Goal: Task Accomplishment & Management: Manage account settings

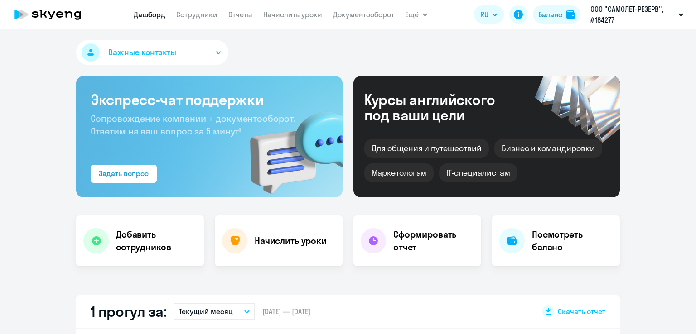
select select "30"
click at [281, 14] on link "Начислить уроки" at bounding box center [292, 14] width 59 height 9
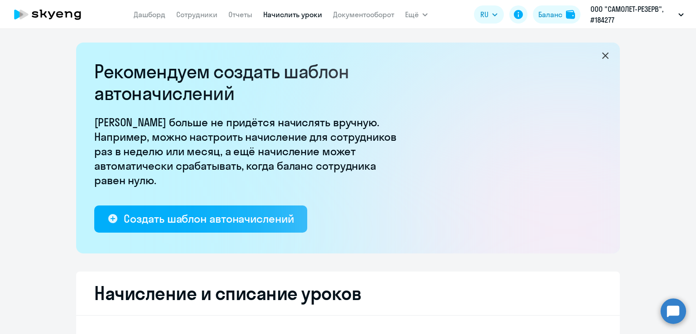
select select "10"
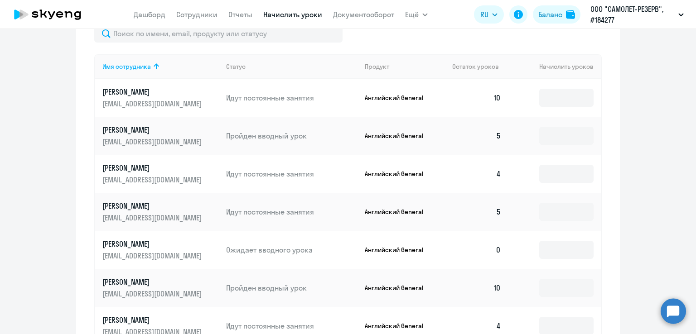
scroll to position [453, 0]
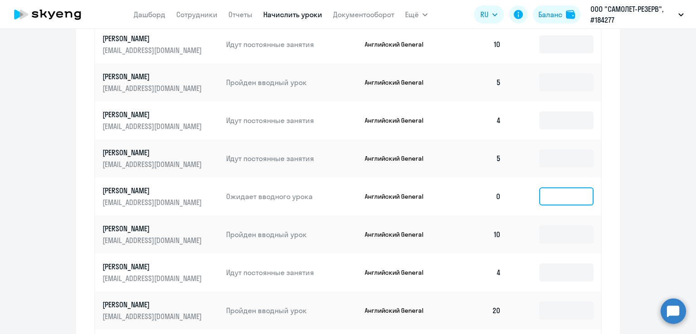
click at [548, 198] on input at bounding box center [566, 196] width 54 height 18
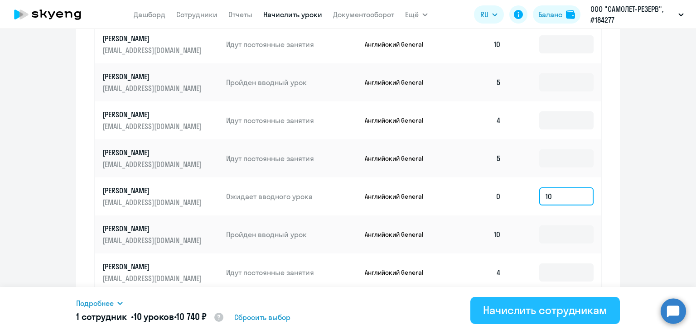
type input "10"
click at [514, 307] on div "Начислить сотрудникам" at bounding box center [545, 310] width 124 height 14
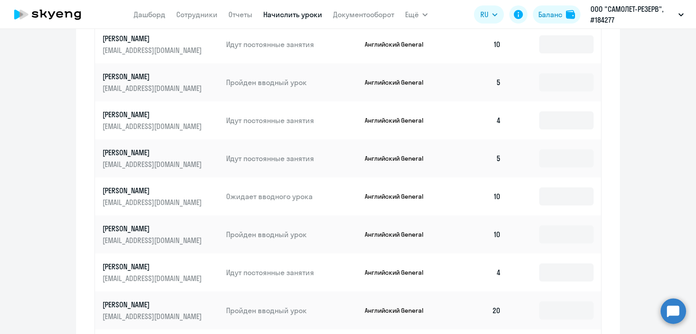
click at [67, 100] on ng-component "Рекомендуем создать шаблон автоначислений Уроки больше не придётся начислять вр…" at bounding box center [348, 22] width 696 height 864
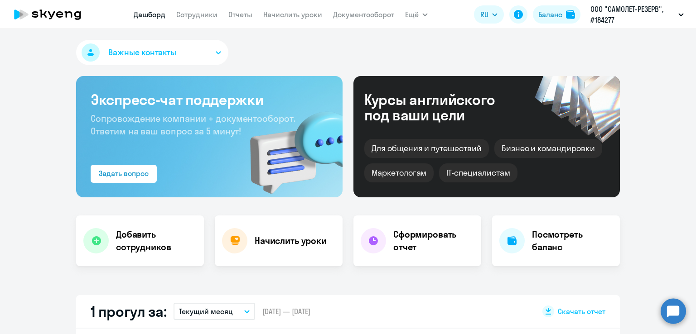
select select "30"
click at [188, 12] on link "Сотрудники" at bounding box center [196, 14] width 41 height 9
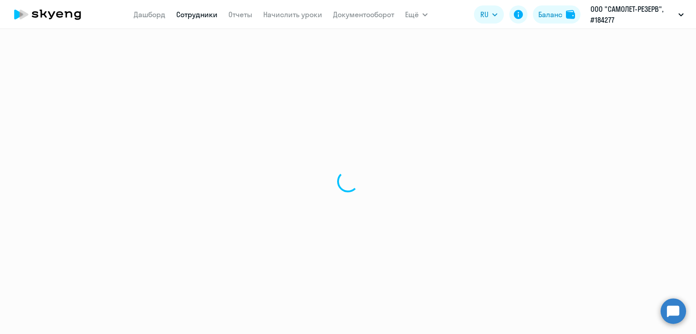
select select "30"
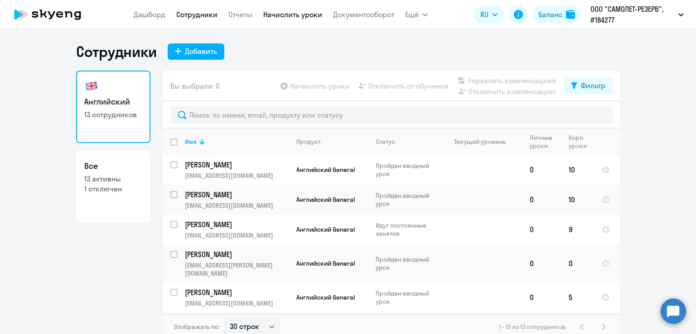
click at [305, 18] on link "Начислить уроки" at bounding box center [292, 14] width 59 height 9
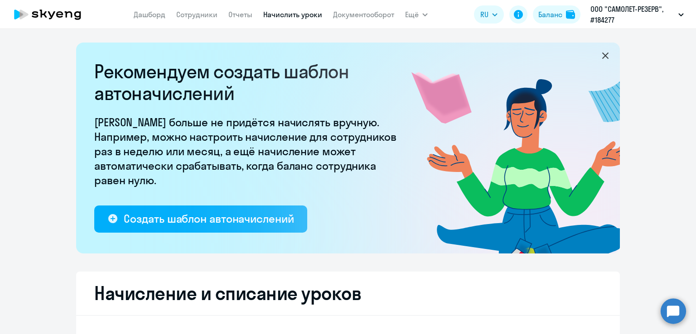
select select "10"
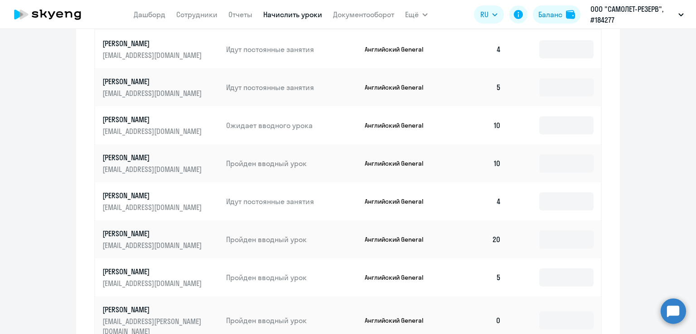
scroll to position [589, 0]
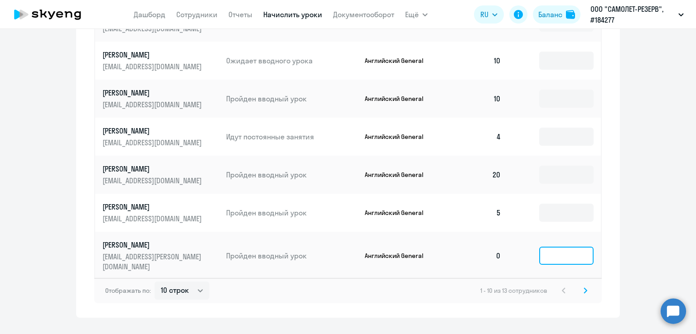
click at [576, 254] on input at bounding box center [566, 256] width 54 height 18
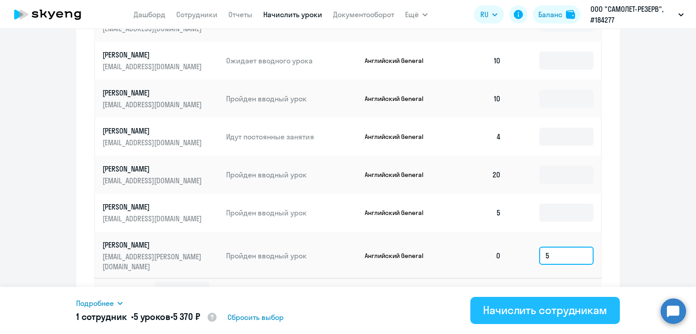
type input "5"
click at [587, 310] on div "Начислить сотрудникам" at bounding box center [545, 310] width 124 height 14
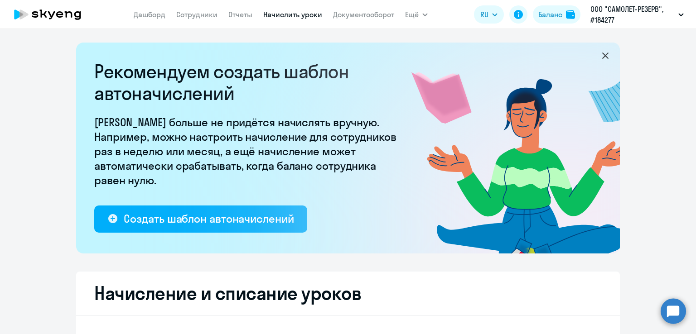
select select "10"
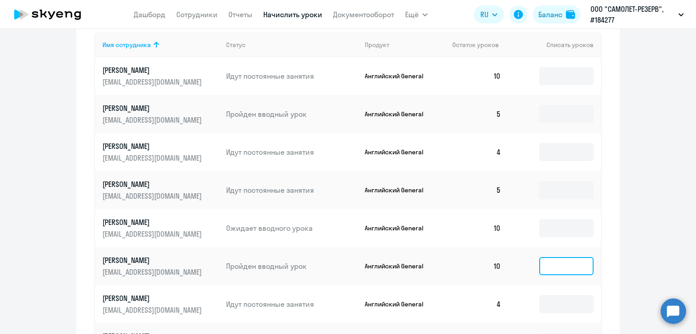
click at [557, 268] on input at bounding box center [566, 266] width 54 height 18
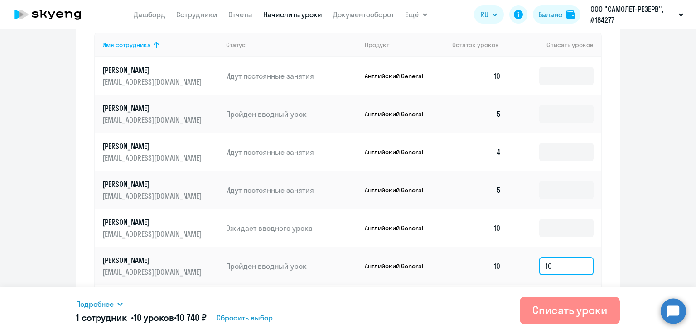
type input "10"
click at [583, 299] on button "Списать уроки" at bounding box center [569, 310] width 100 height 27
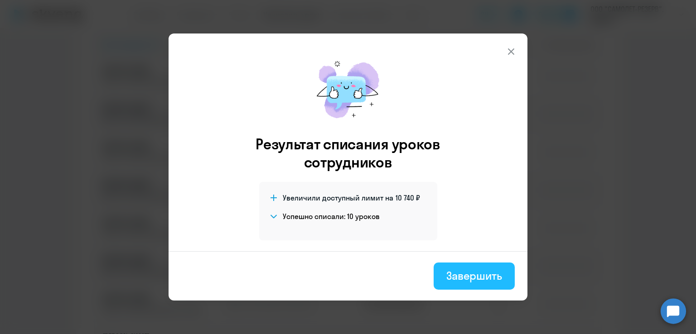
click at [472, 271] on div "Завершить" at bounding box center [474, 276] width 56 height 14
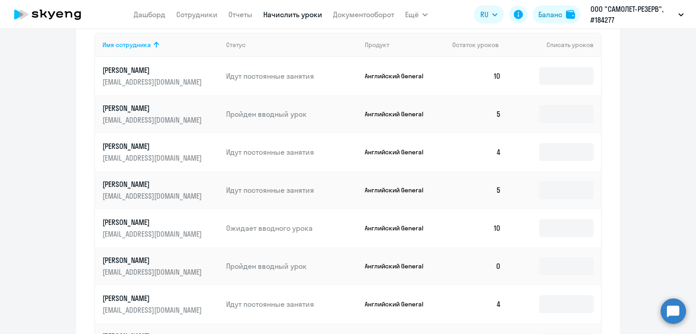
drag, startPoint x: 616, startPoint y: 190, endPoint x: 576, endPoint y: 175, distance: 43.0
click at [616, 190] on div "Начисление и списание уроков Начисление уроков Начисление пакетов Списание урок…" at bounding box center [347, 197] width 543 height 576
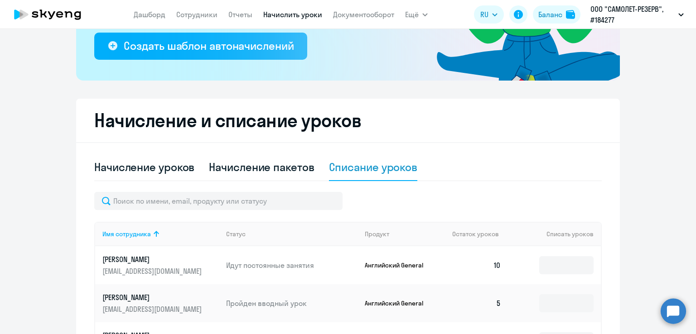
scroll to position [91, 0]
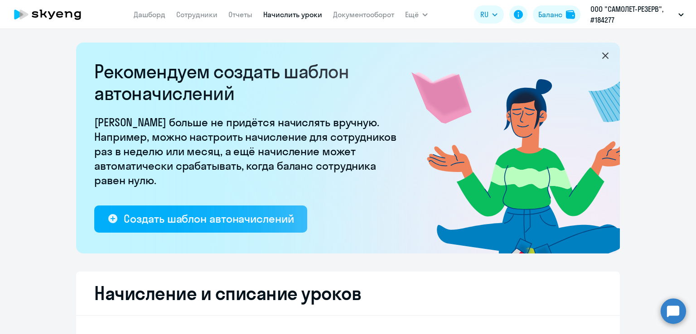
select select "10"
click at [300, 15] on link "Начислить уроки" at bounding box center [292, 14] width 59 height 9
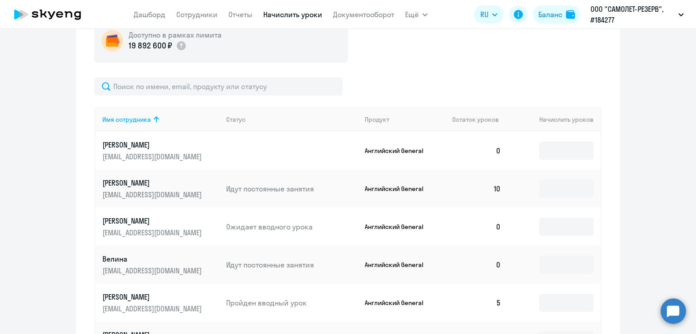
scroll to position [362, 0]
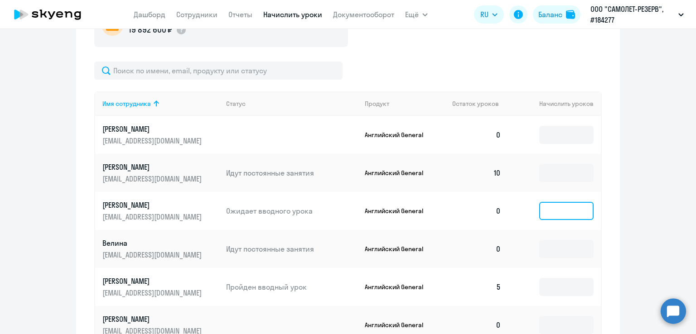
click at [550, 213] on input at bounding box center [566, 211] width 54 height 18
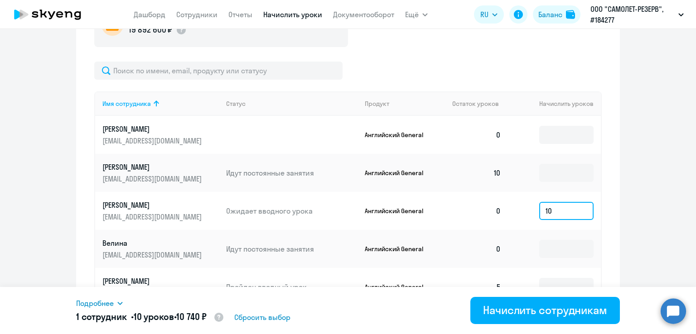
type input "10"
click at [540, 129] on input at bounding box center [566, 135] width 54 height 18
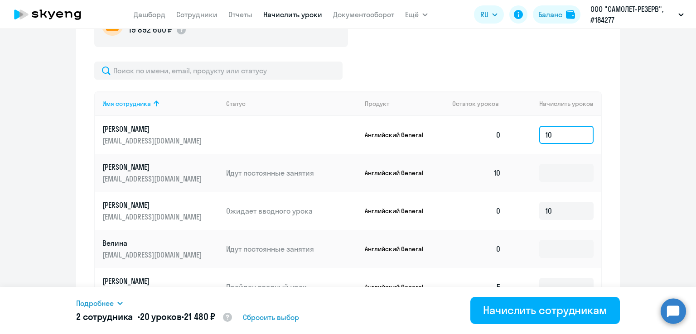
type input "10"
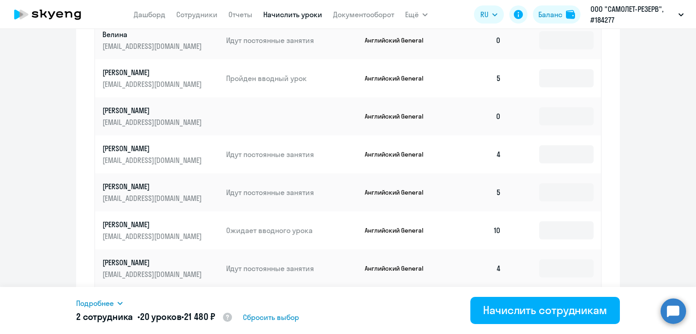
scroll to position [600, 0]
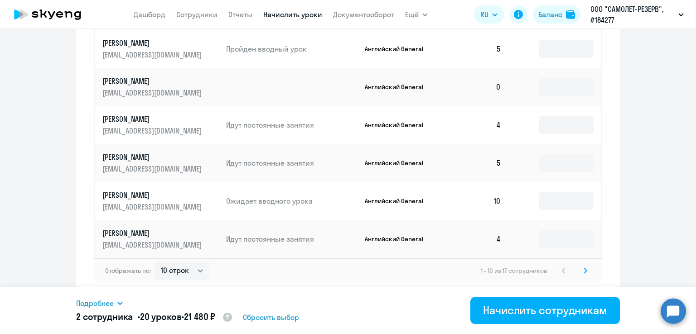
click at [580, 274] on svg-icon at bounding box center [585, 270] width 11 height 11
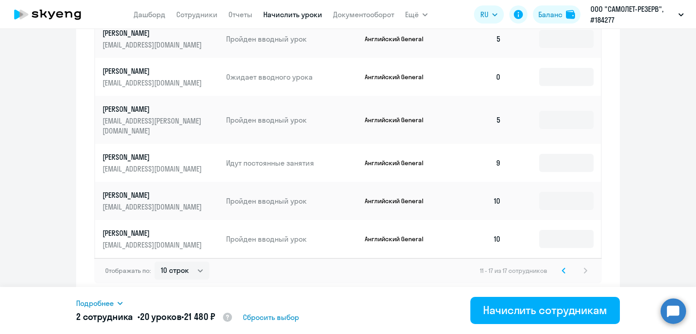
scroll to position [486, 0]
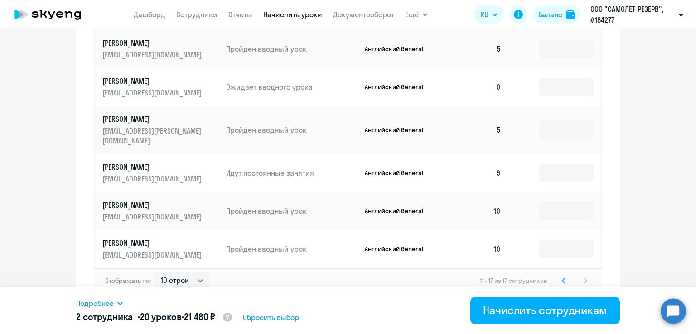
click at [529, 91] on td at bounding box center [554, 87] width 92 height 38
click at [540, 81] on input at bounding box center [566, 87] width 54 height 18
type input "25"
click at [561, 278] on icon at bounding box center [563, 281] width 4 height 6
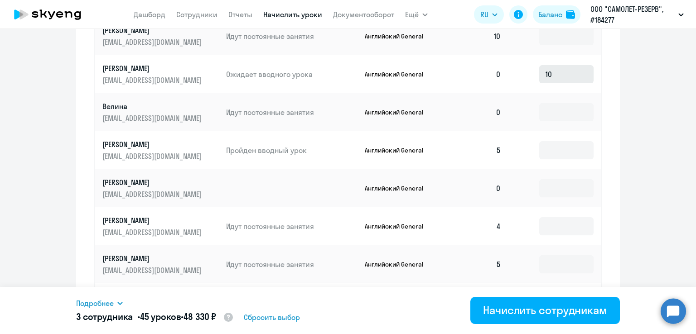
scroll to position [532, 0]
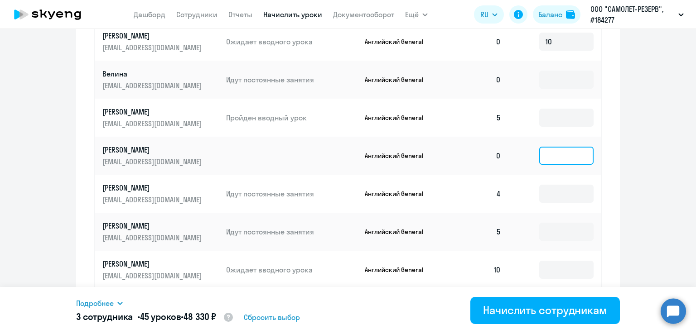
click at [576, 151] on input at bounding box center [566, 156] width 54 height 18
type input "15"
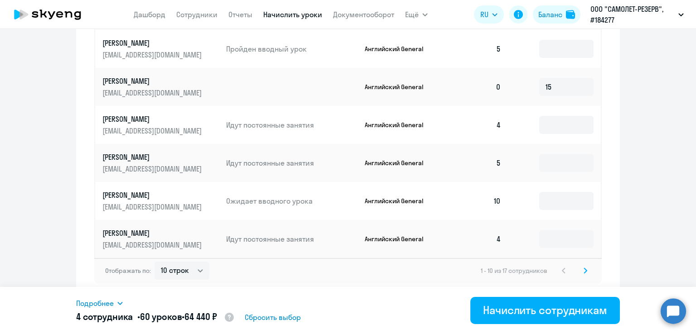
click at [583, 268] on icon at bounding box center [585, 271] width 4 height 6
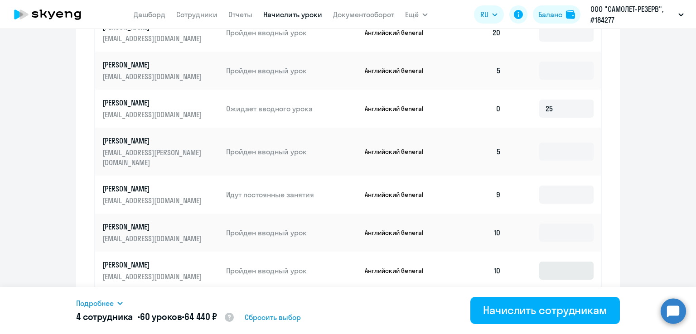
scroll to position [486, 0]
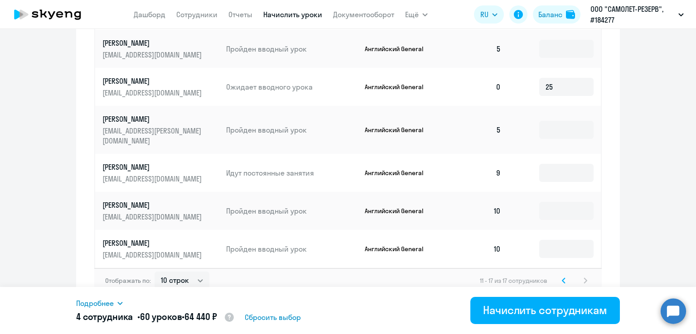
click at [561, 278] on icon at bounding box center [563, 281] width 4 height 6
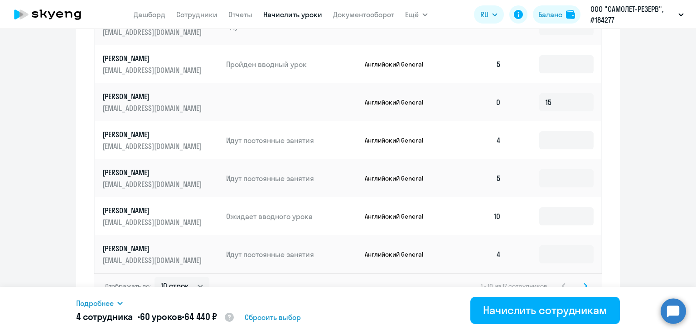
scroll to position [600, 0]
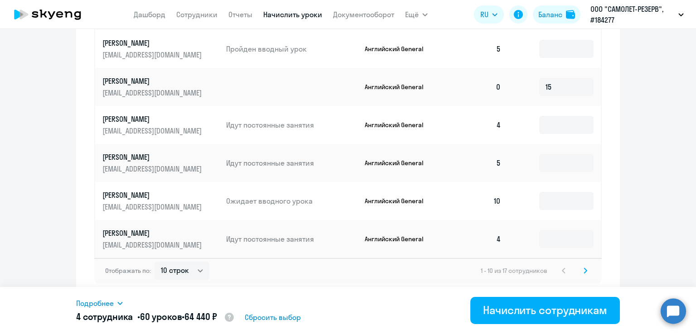
click at [583, 271] on svg-icon at bounding box center [585, 270] width 11 height 11
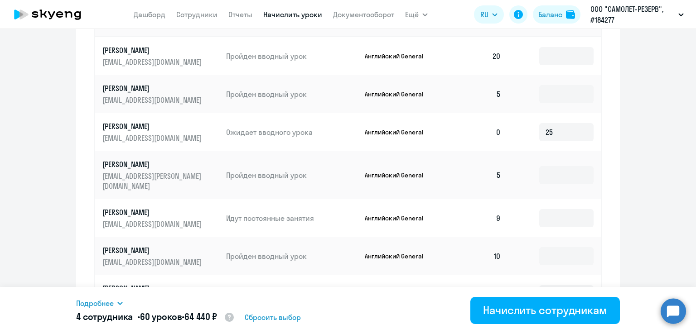
scroll to position [486, 0]
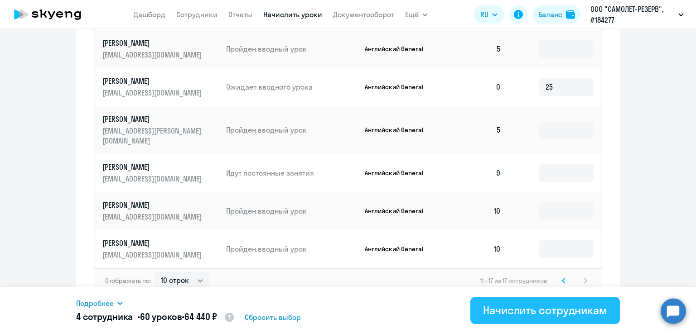
click at [504, 307] on div "Начислить сотрудникам" at bounding box center [545, 310] width 124 height 14
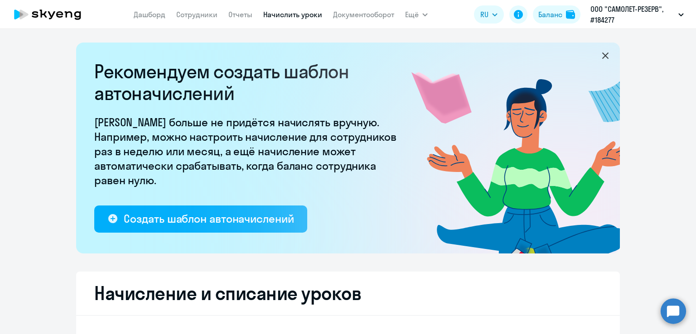
select select "10"
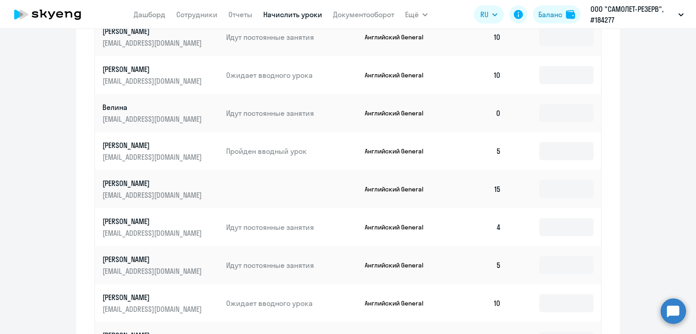
scroll to position [600, 0]
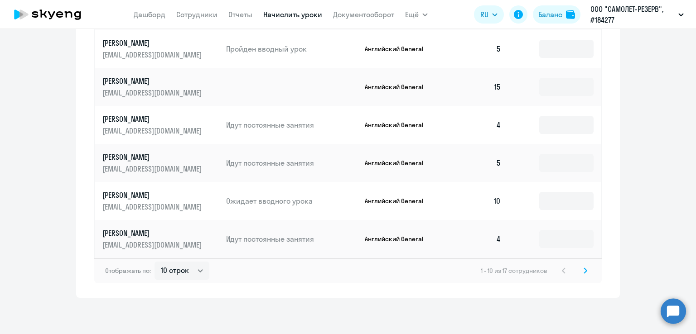
click at [580, 268] on svg-icon at bounding box center [585, 270] width 11 height 11
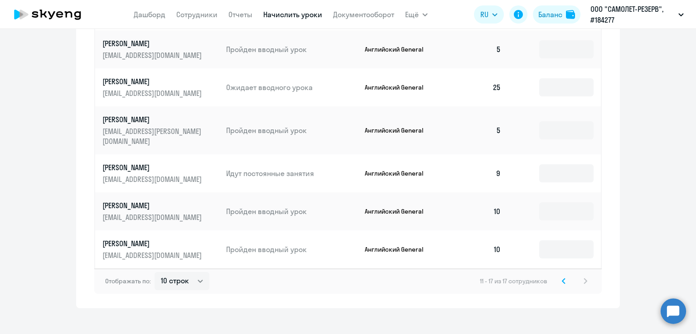
scroll to position [486, 0]
click at [187, 18] on link "Сотрудники" at bounding box center [196, 14] width 41 height 9
select select "30"
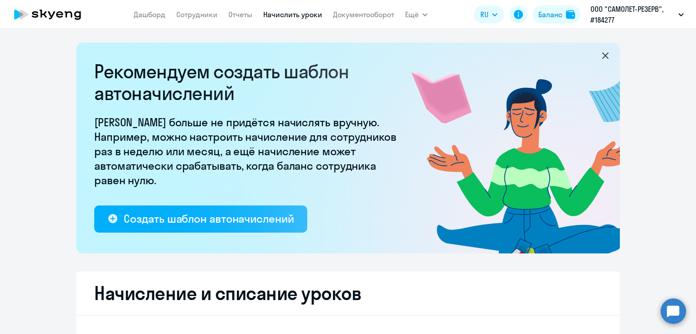
select select "10"
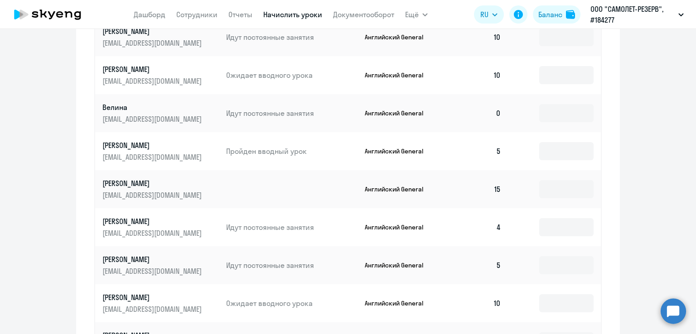
scroll to position [600, 0]
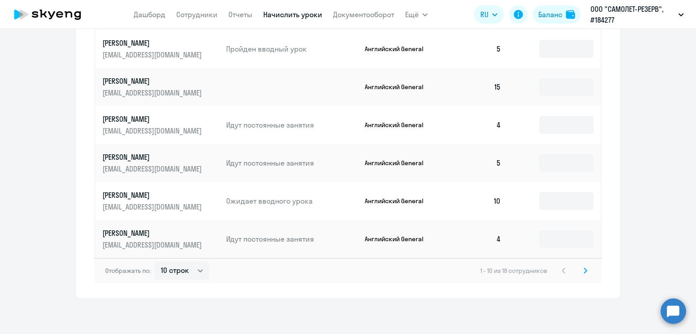
click at [583, 268] on icon at bounding box center [585, 271] width 4 height 6
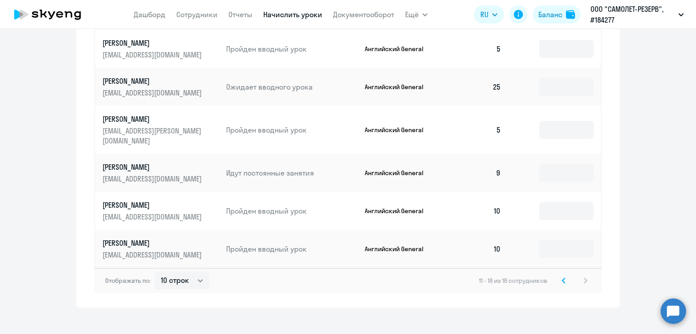
scroll to position [343, 0]
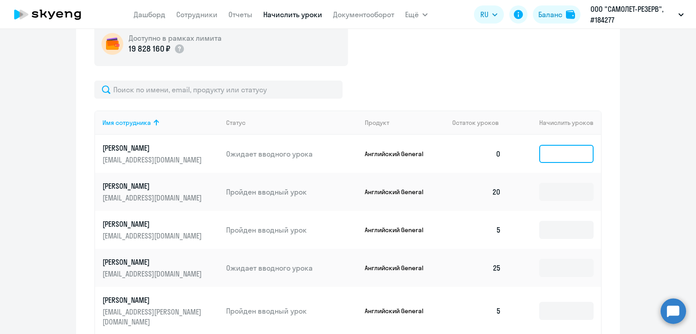
click at [542, 155] on input at bounding box center [566, 154] width 54 height 18
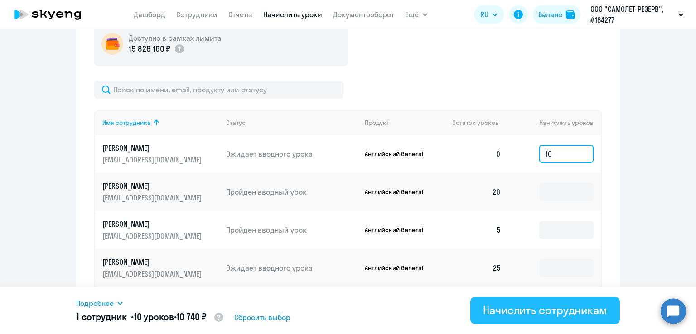
type input "10"
click at [540, 308] on div "Начислить сотрудникам" at bounding box center [545, 310] width 124 height 14
